Goal: Complete application form

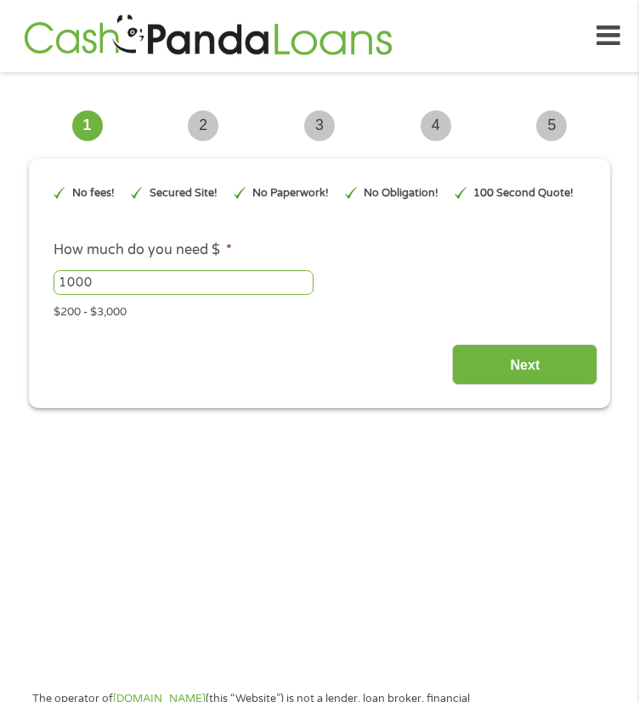
click at [472, 275] on li "How much do you need $ * 1000 Please enter a number from 200 to 3000 . $200 - $…" at bounding box center [320, 280] width 557 height 81
click at [156, 296] on input "1000" at bounding box center [184, 283] width 260 height 26
click at [337, 376] on div "Next" at bounding box center [320, 359] width 557 height 54
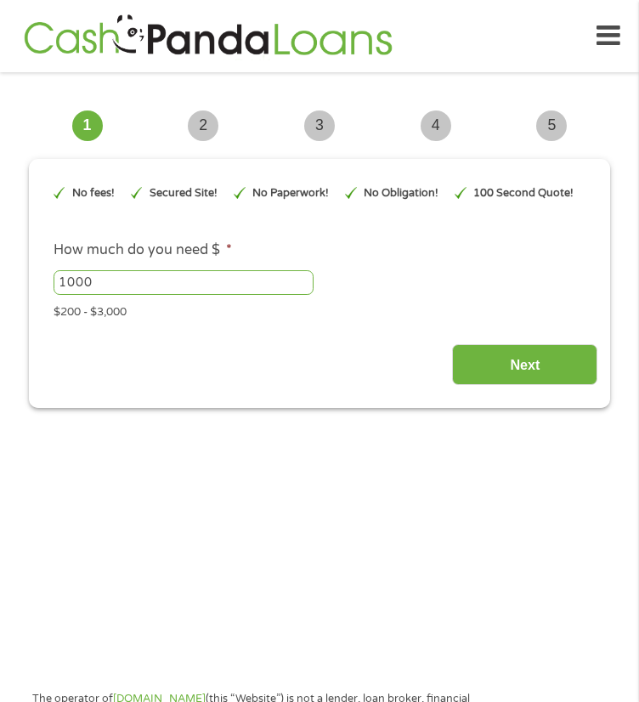
click at [150, 296] on input "1000" at bounding box center [184, 283] width 260 height 26
click at [470, 369] on input "Next" at bounding box center [524, 365] width 145 height 42
click at [517, 385] on input "Next" at bounding box center [524, 365] width 145 height 42
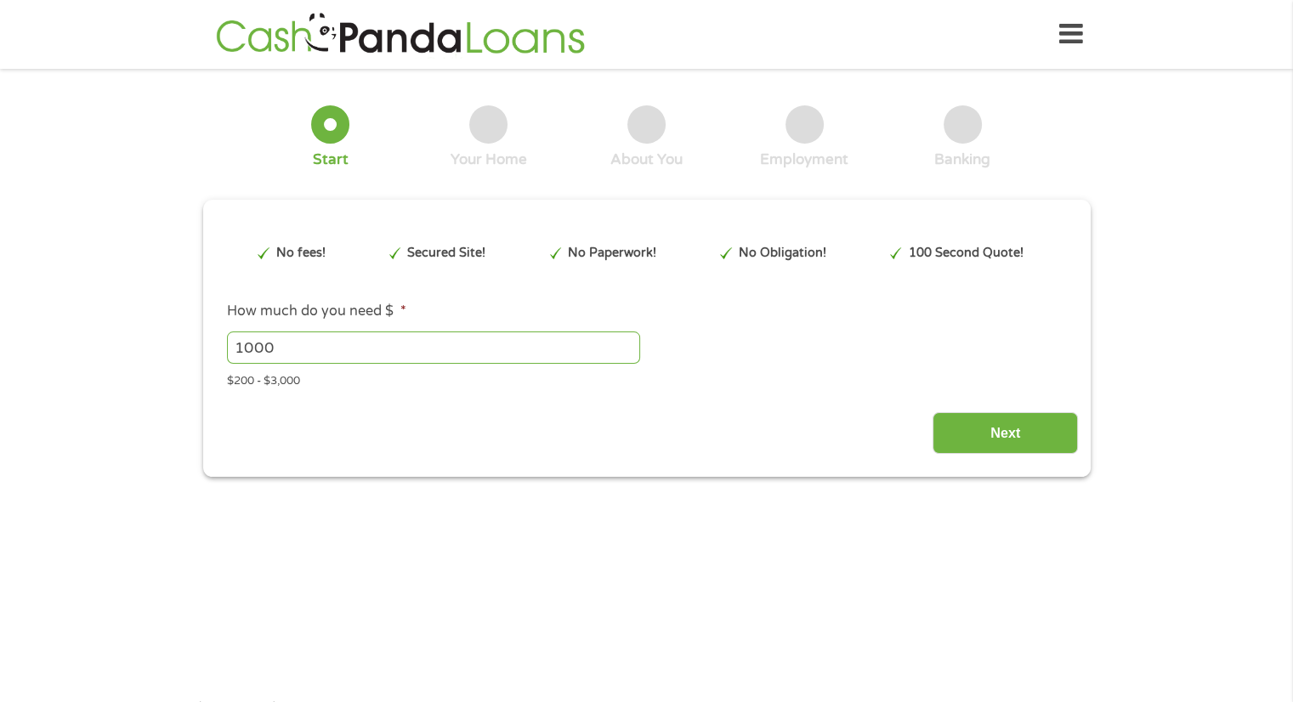
click at [841, 539] on main "1 Start 2 Your Home 3 About You 4 Employment 5 Banking 6 This field is hidden w…" at bounding box center [646, 368] width 1293 height 574
click at [486, 363] on input "1000" at bounding box center [433, 348] width 413 height 32
type input "700"
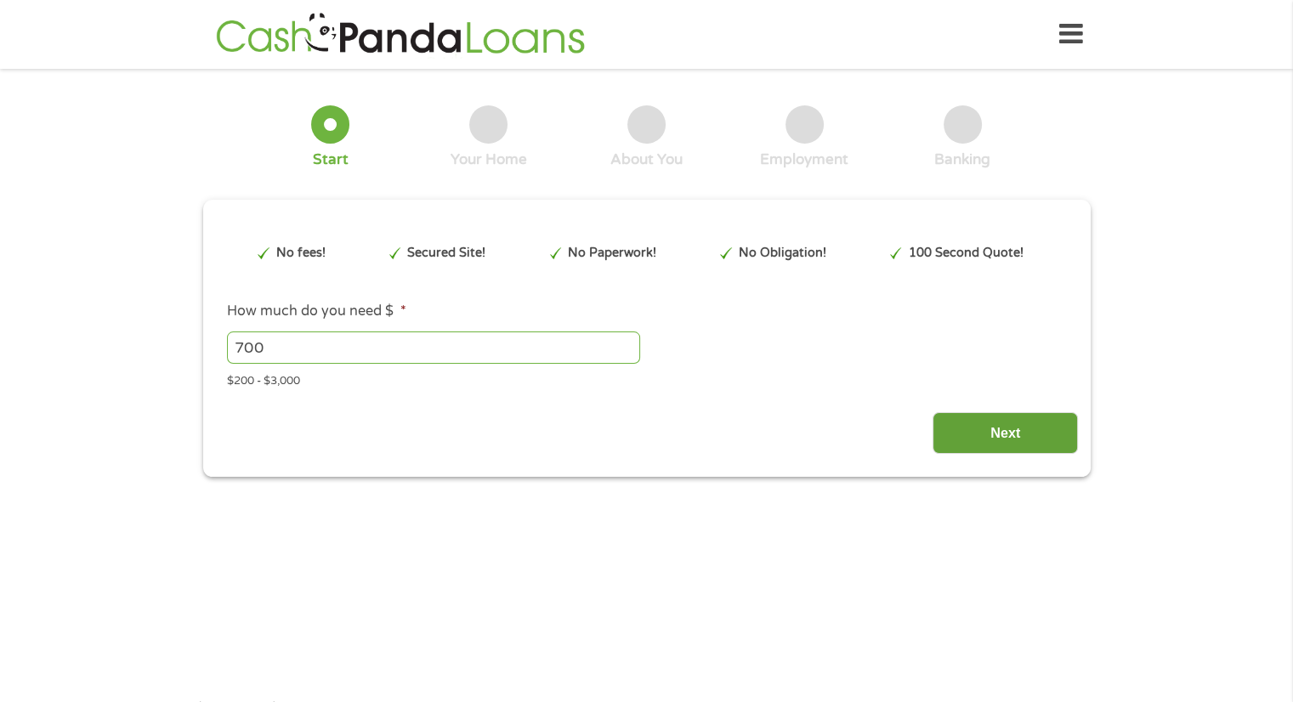
click at [1003, 436] on input "Next" at bounding box center [1005, 433] width 145 height 42
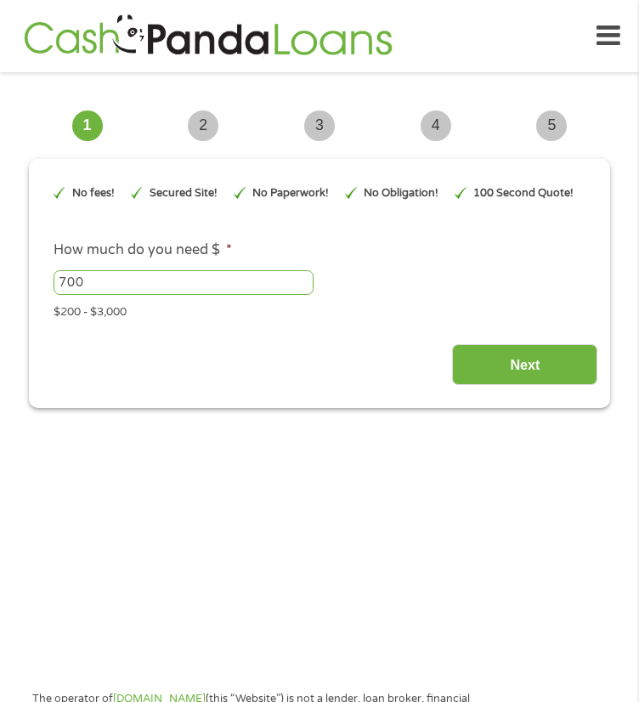
click at [222, 296] on input "700" at bounding box center [184, 283] width 260 height 26
click at [510, 378] on input "Next" at bounding box center [524, 365] width 145 height 42
click at [604, 38] on icon at bounding box center [609, 36] width 24 height 42
click at [222, 31] on img at bounding box center [208, 36] width 379 height 48
